Goal: Transaction & Acquisition: Purchase product/service

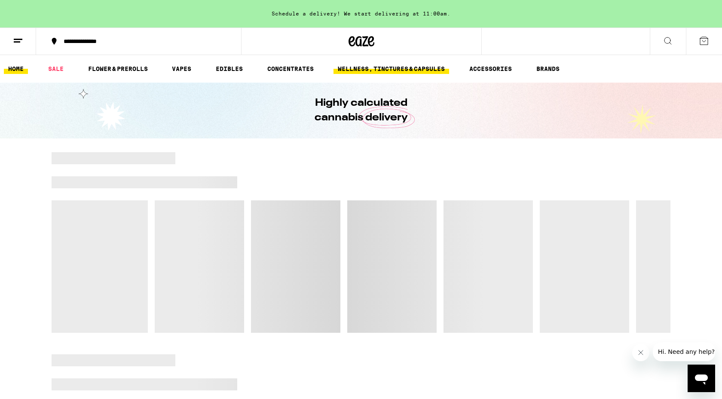
click at [356, 67] on link "WELLNESS, TINCTURES & CAPSULES" at bounding box center [392, 69] width 116 height 10
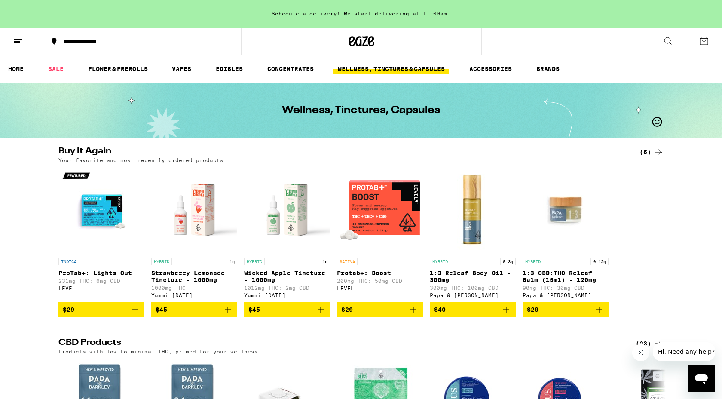
click at [108, 225] on img "Open page for ProTab+: Lights Out from LEVEL" at bounding box center [101, 210] width 86 height 86
